Goal: Use online tool/utility: Utilize a website feature to perform a specific function

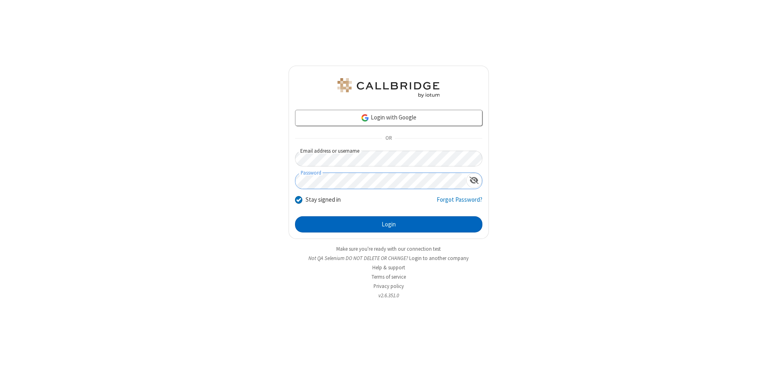
click at [389, 224] on button "Login" at bounding box center [388, 224] width 187 height 16
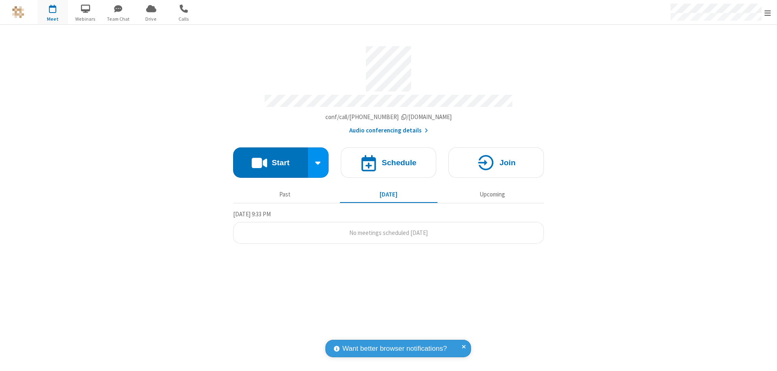
click at [270, 159] on button "Start" at bounding box center [270, 162] width 75 height 30
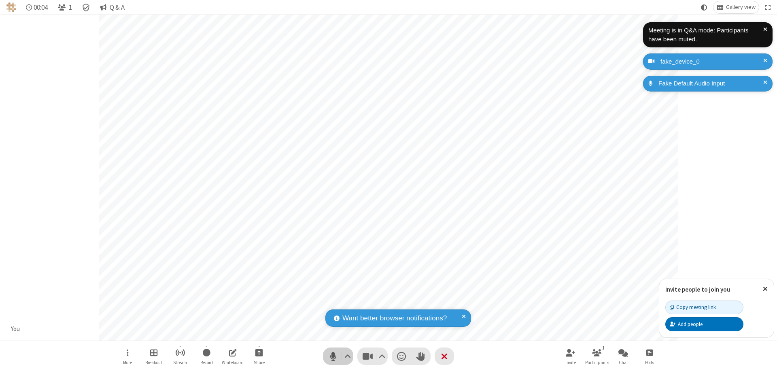
click at [333, 356] on span "Mute (⌘+Shift+A)" at bounding box center [333, 356] width 12 height 12
click at [333, 356] on span "Unmute (⌘+Shift+A)" at bounding box center [333, 356] width 12 height 12
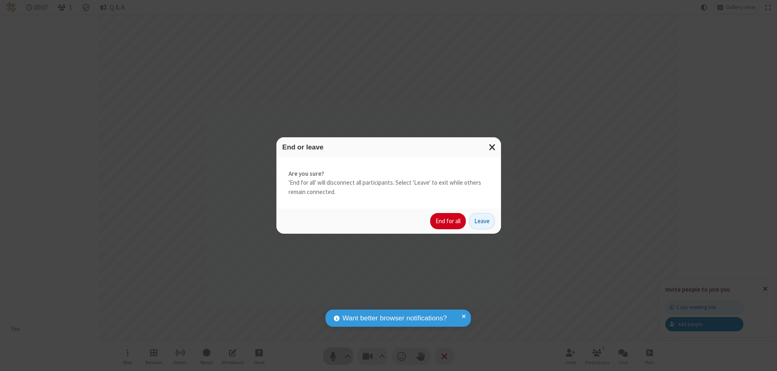
click at [449, 221] on button "End for all" at bounding box center [448, 221] width 36 height 16
